Goal: Information Seeking & Learning: Learn about a topic

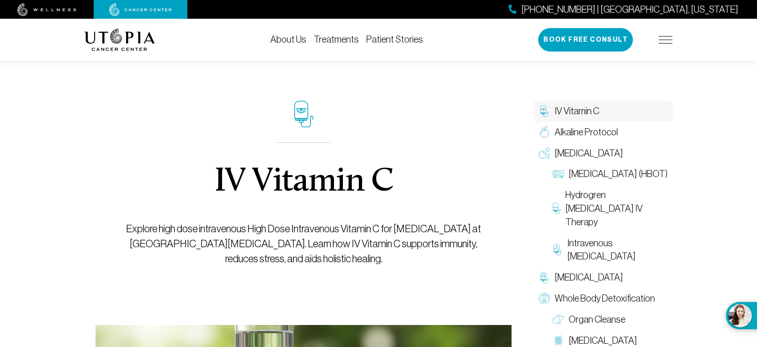
click at [342, 43] on link "Treatments" at bounding box center [336, 39] width 45 height 10
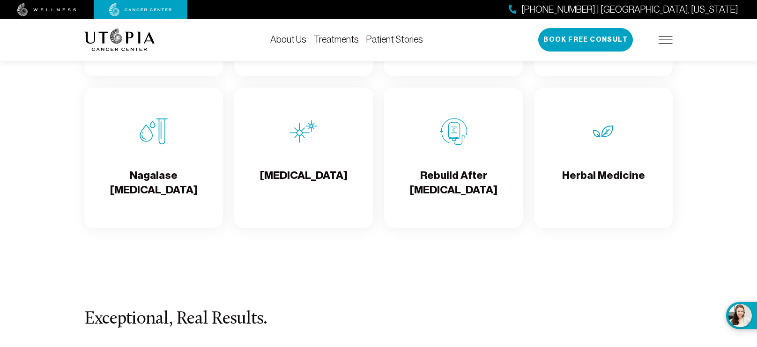
scroll to position [1689, 0]
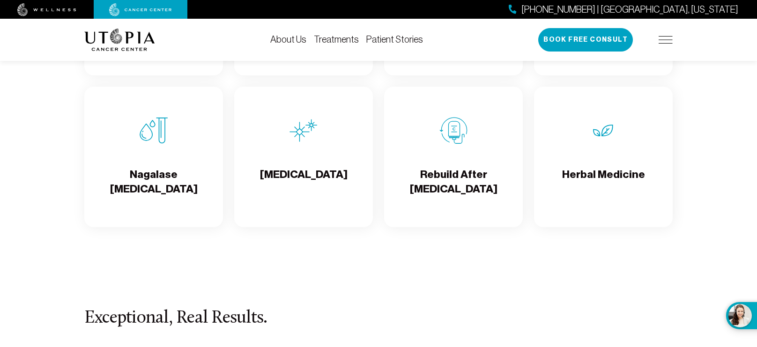
click at [314, 177] on h4 "[MEDICAL_DATA]" at bounding box center [304, 182] width 88 height 30
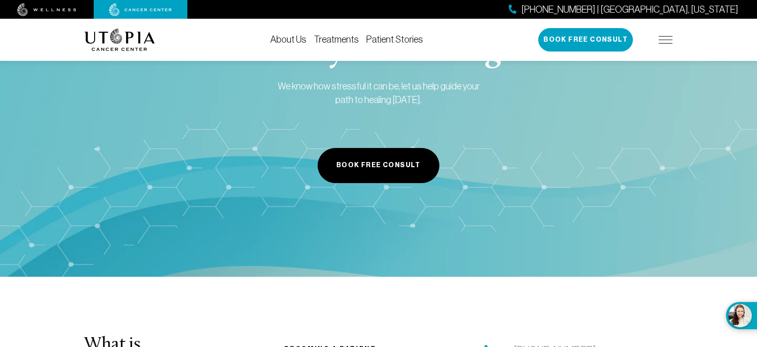
scroll to position [1586, 0]
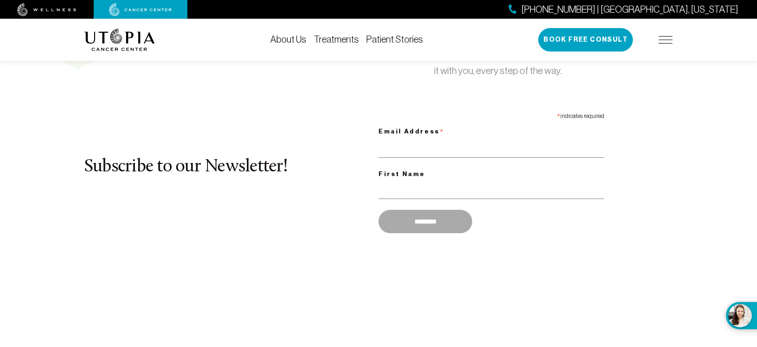
scroll to position [575, 0]
